Goal: Task Accomplishment & Management: Complete application form

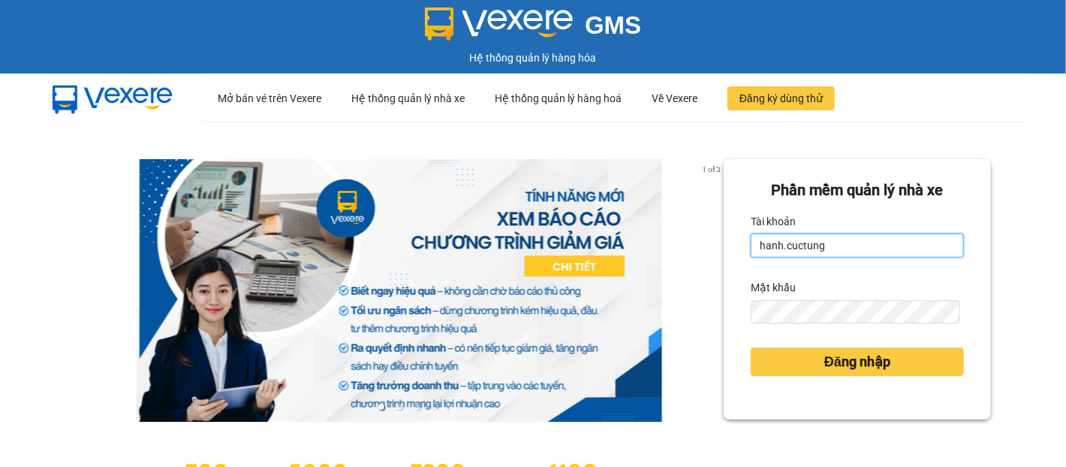
click at [805, 245] on input "hanh.cuctung" at bounding box center [857, 245] width 213 height 24
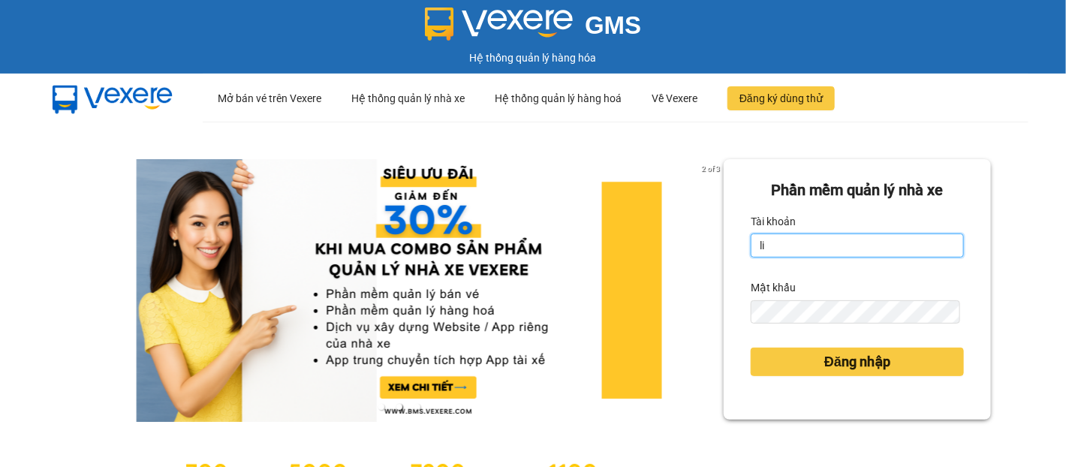
type input "liem.cuctunglimo"
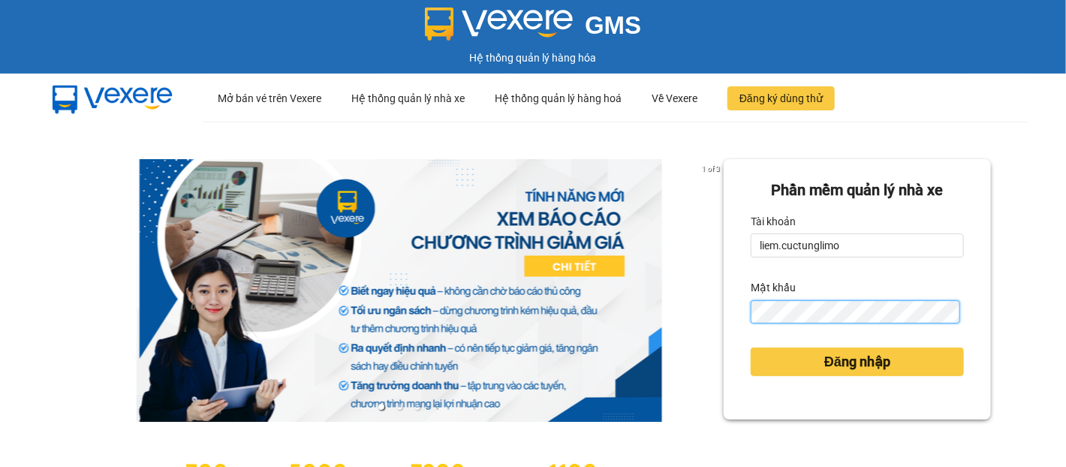
click at [751, 348] on button "Đăng nhập" at bounding box center [857, 362] width 213 height 29
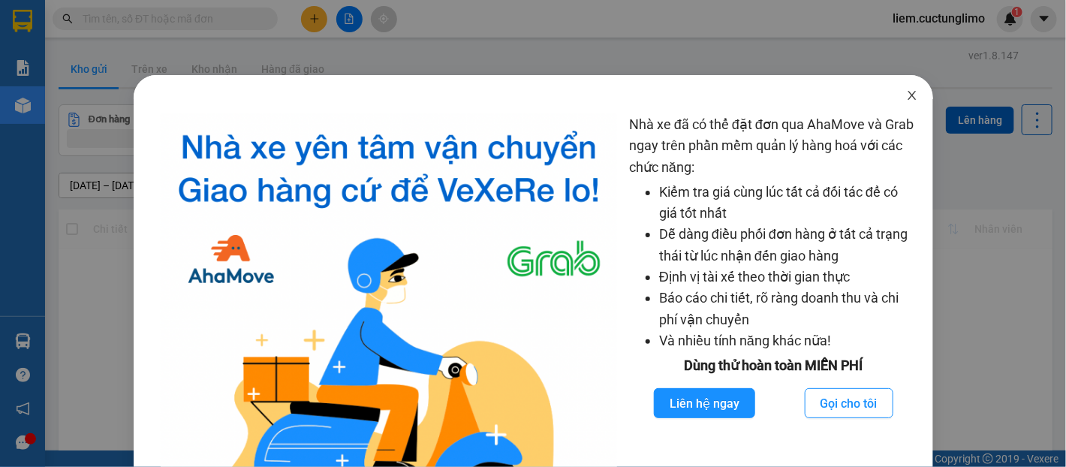
click at [906, 95] on icon "close" at bounding box center [912, 95] width 12 height 12
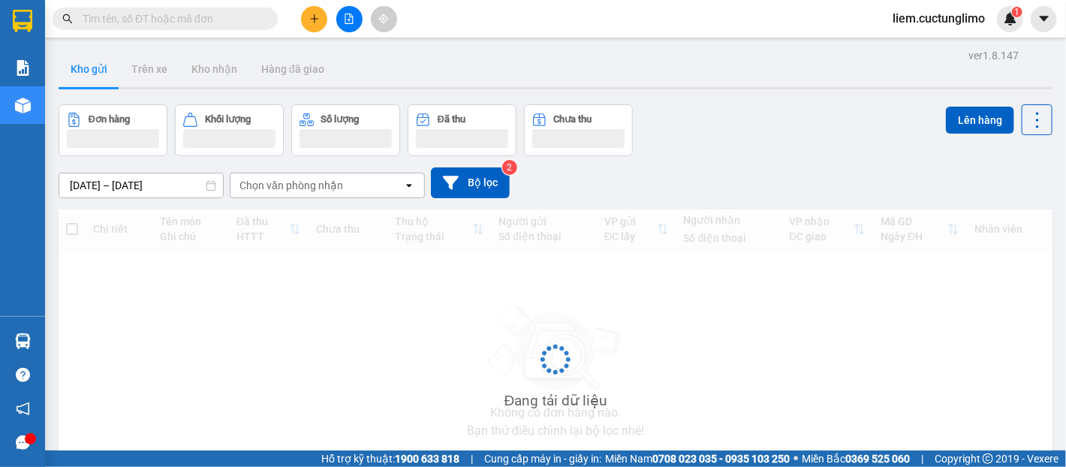
click at [158, 20] on input "text" at bounding box center [171, 19] width 177 height 17
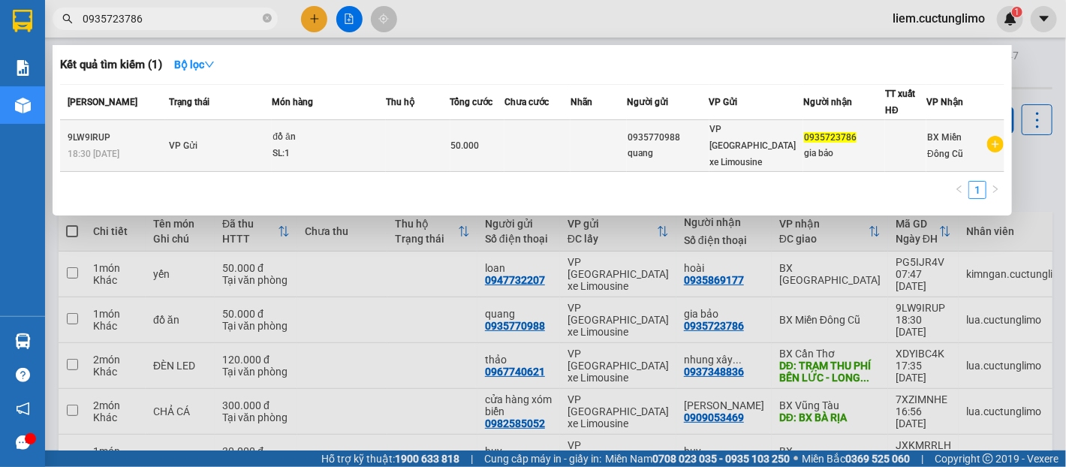
type input "0935723786"
click at [869, 146] on div "gia bảo" at bounding box center [844, 154] width 80 height 16
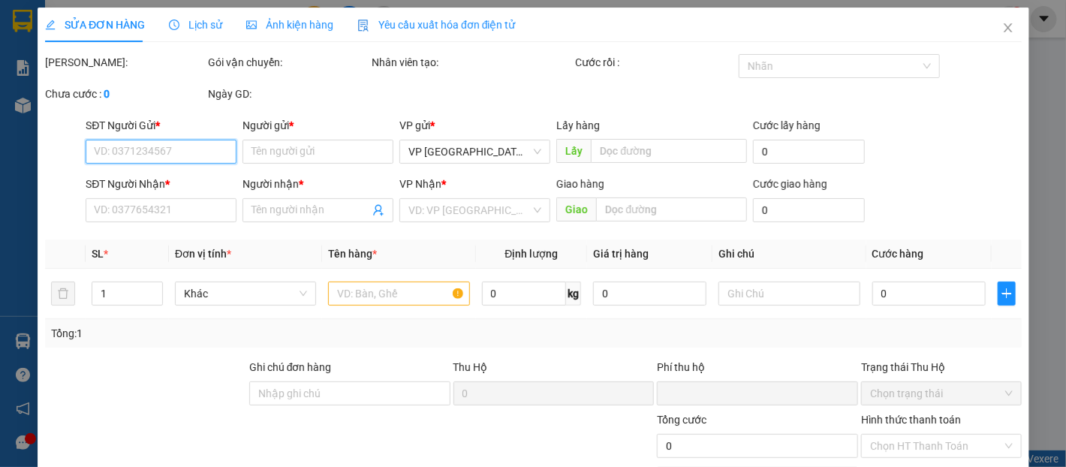
type input "0935770988"
type input "quang"
type input "0935723786"
type input "gia bảo"
type input "0"
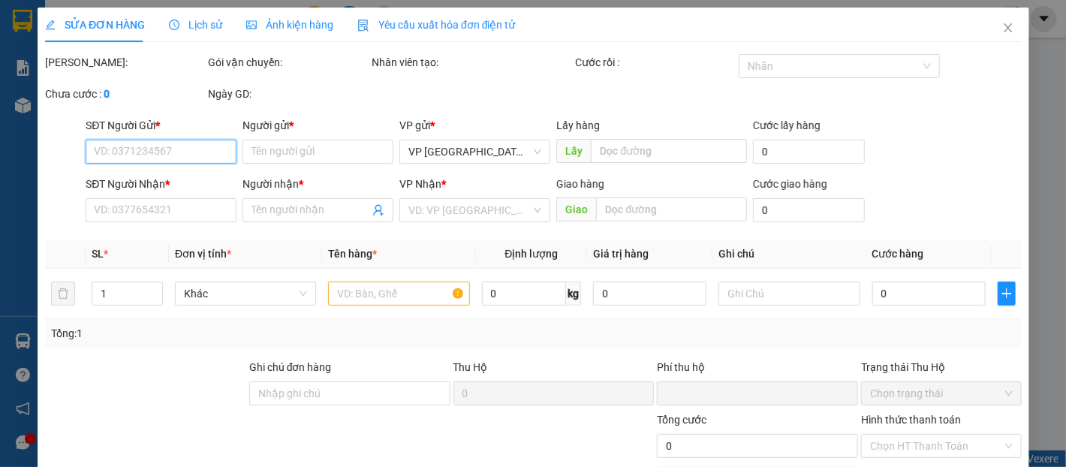
type input "50.000"
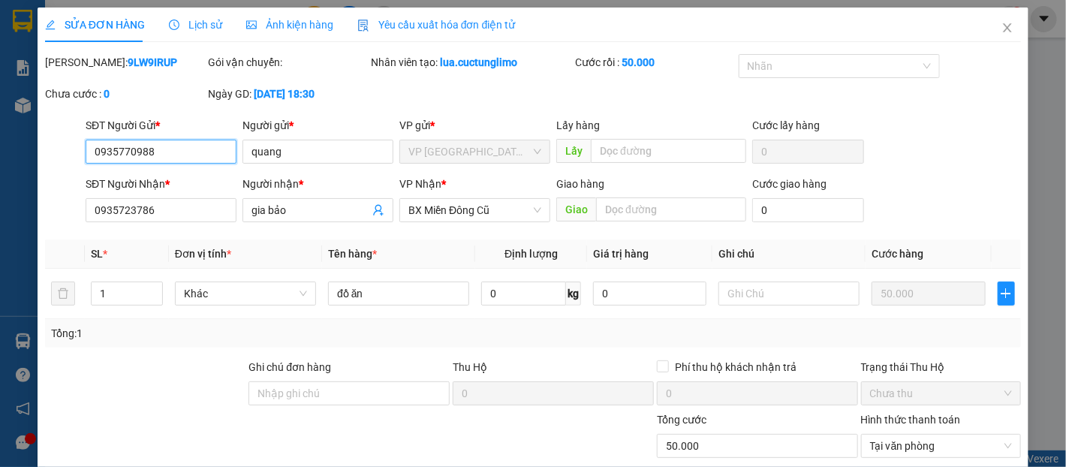
click at [167, 161] on input "0935770988" at bounding box center [161, 152] width 151 height 24
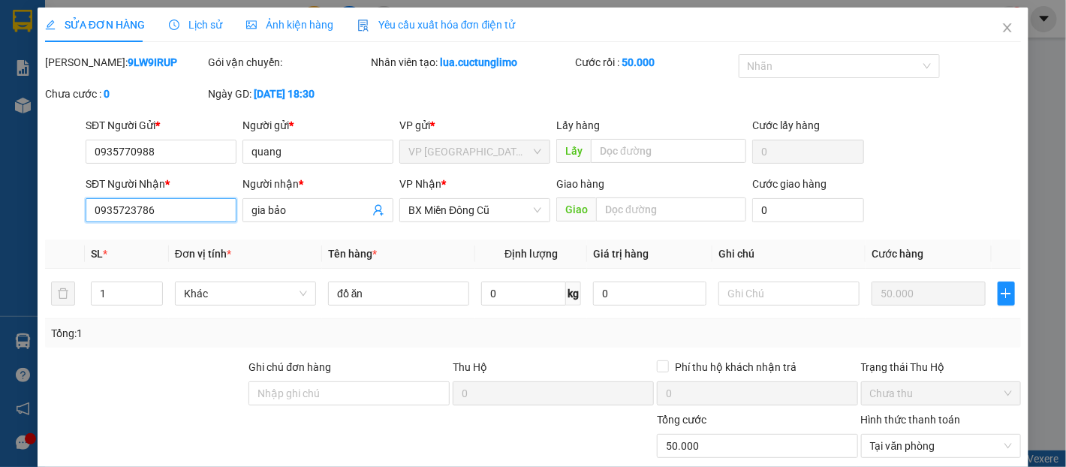
click at [185, 211] on input "0935723786" at bounding box center [161, 210] width 151 height 24
click at [173, 206] on input "0935723786" at bounding box center [161, 210] width 151 height 24
click at [244, 244] on th "Đơn vị tính *" at bounding box center [245, 253] width 153 height 29
